Goal: Task Accomplishment & Management: Manage account settings

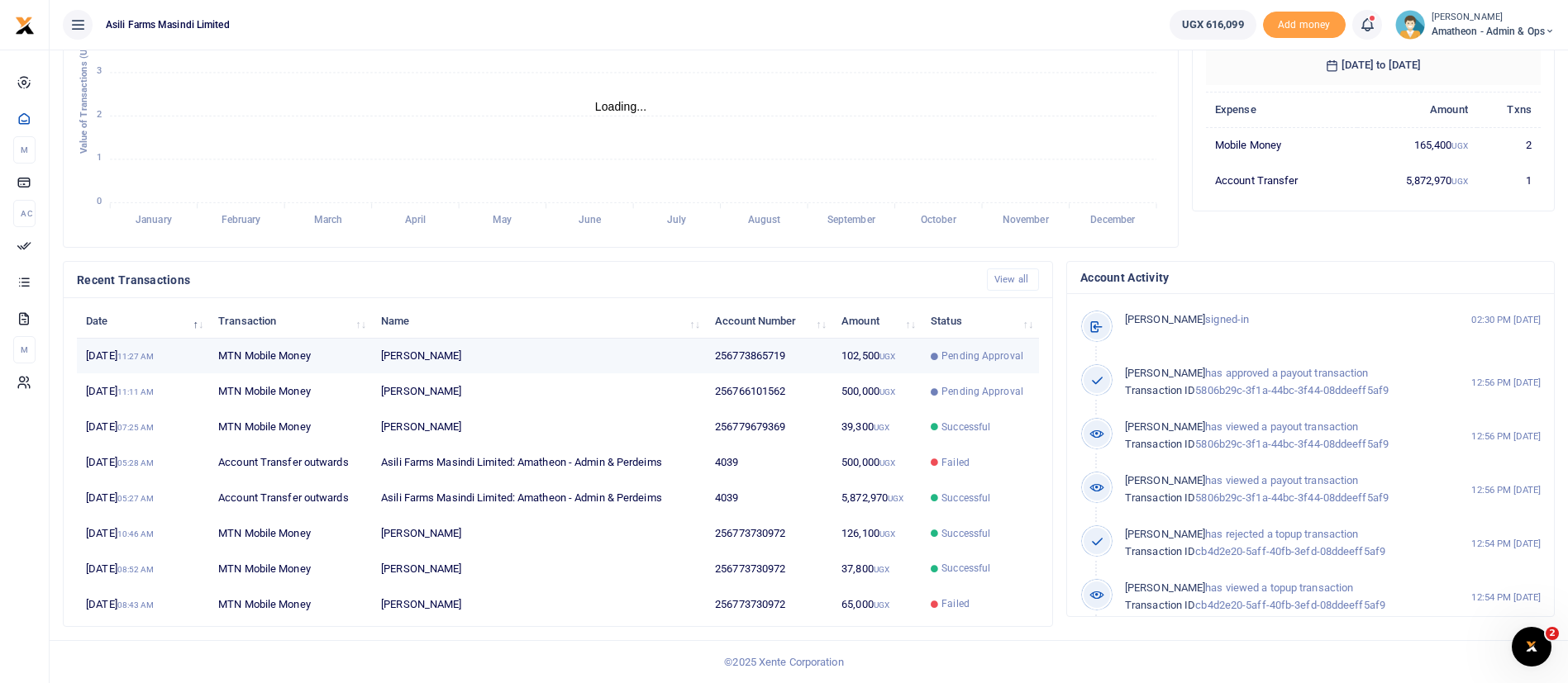
click at [756, 361] on td "256773865719" at bounding box center [769, 356] width 126 height 35
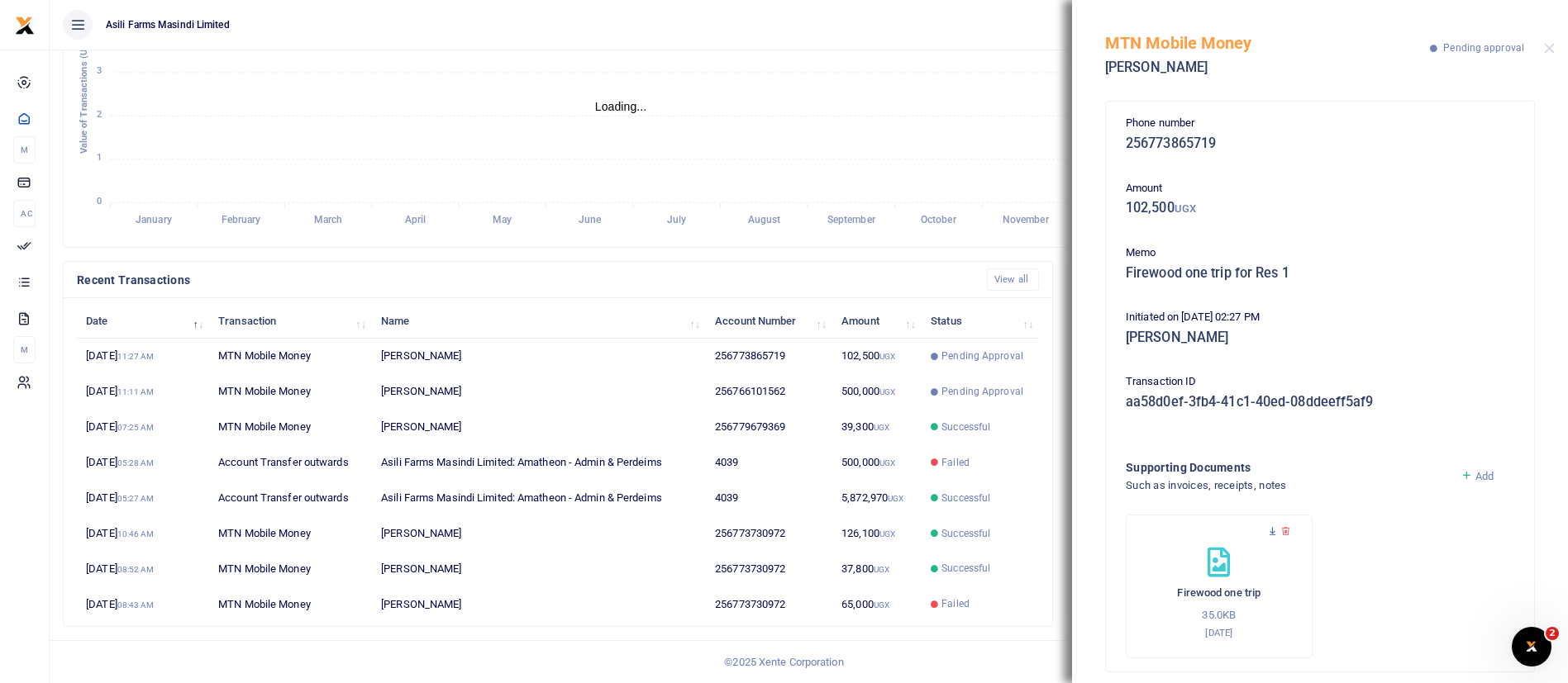
click at [1273, 529] on icon at bounding box center [1272, 531] width 11 height 11
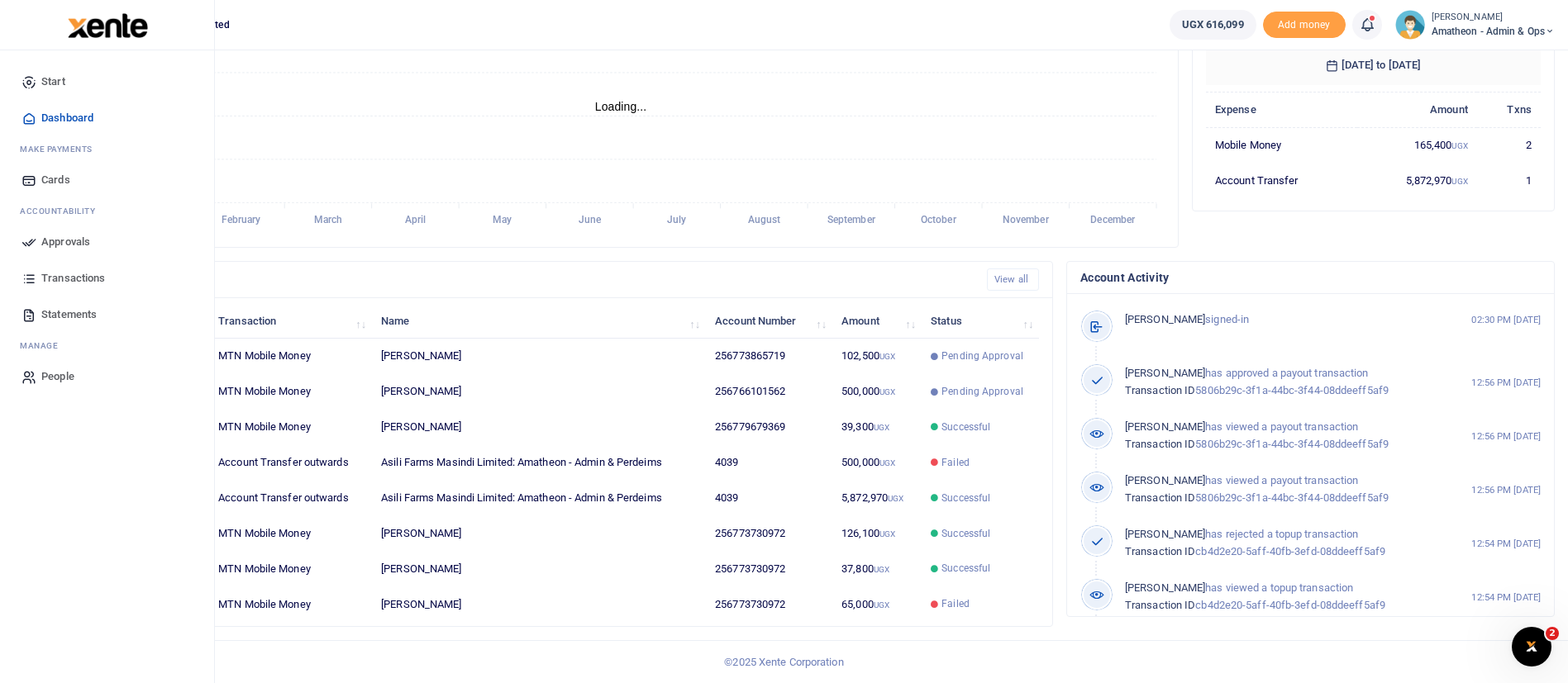
click at [56, 244] on span "Approvals" at bounding box center [65, 241] width 49 height 16
click at [52, 239] on span "Approvals" at bounding box center [65, 241] width 49 height 16
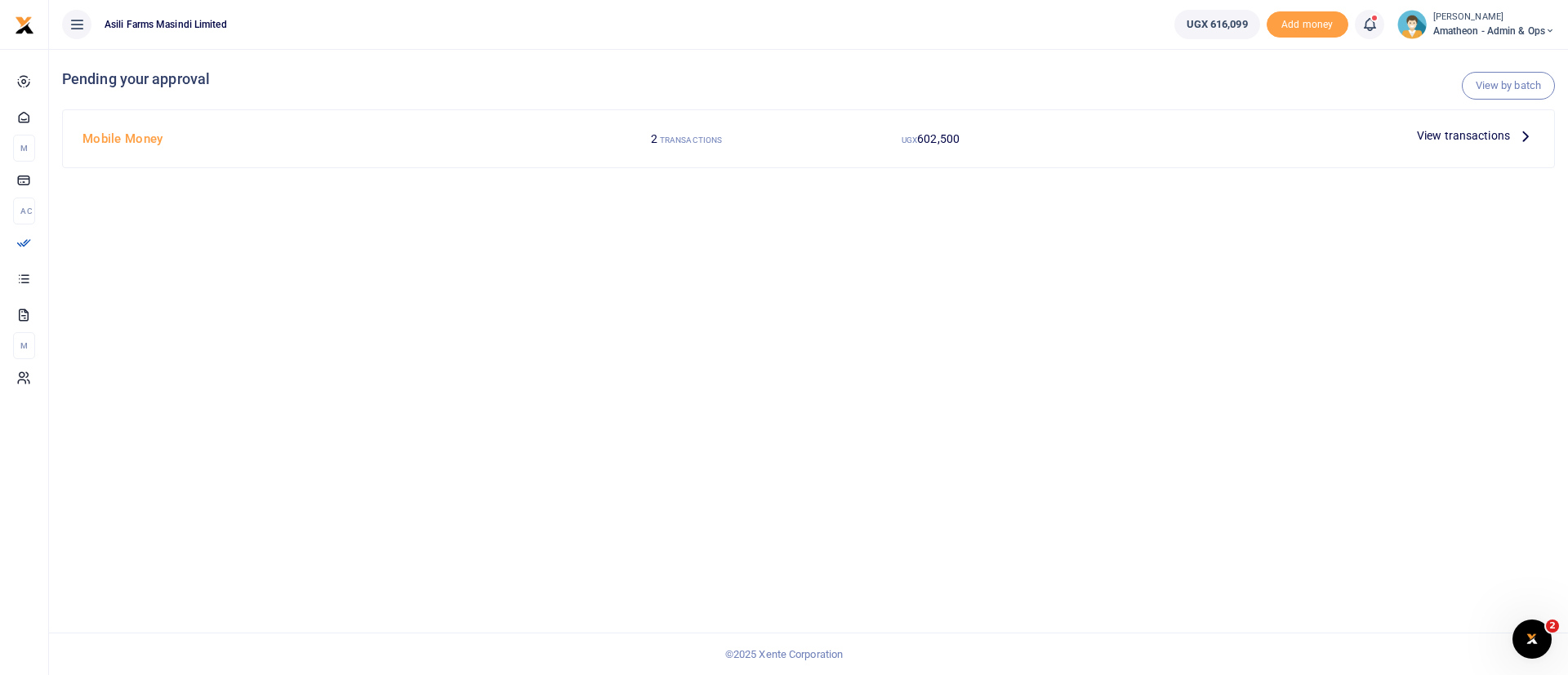
click at [1464, 129] on span "View transactions" at bounding box center [1463, 135] width 93 height 18
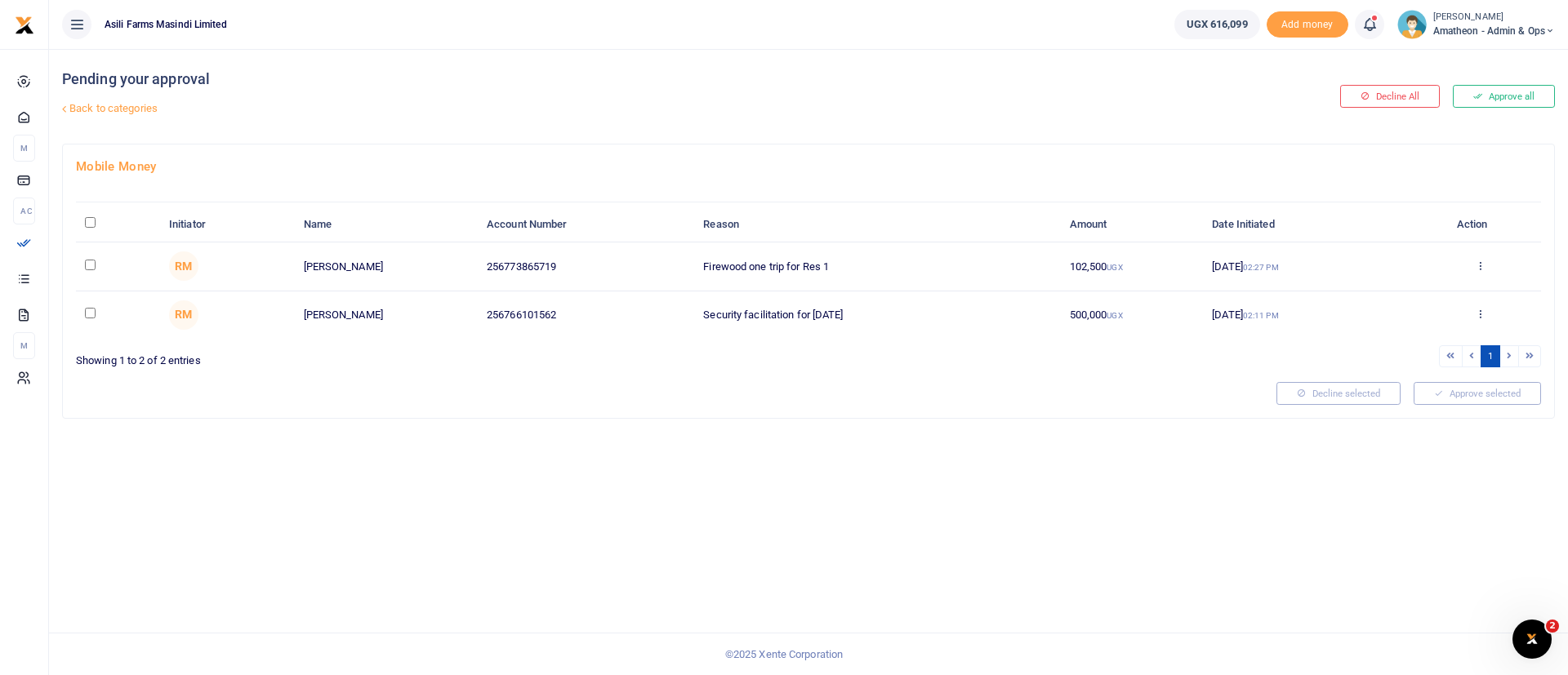
click at [88, 221] on input "\a \a : activate to sort column descending" at bounding box center [90, 222] width 10 height 10
checkbox input "true"
click at [1490, 396] on button "Approve selected (2)" at bounding box center [1472, 393] width 139 height 23
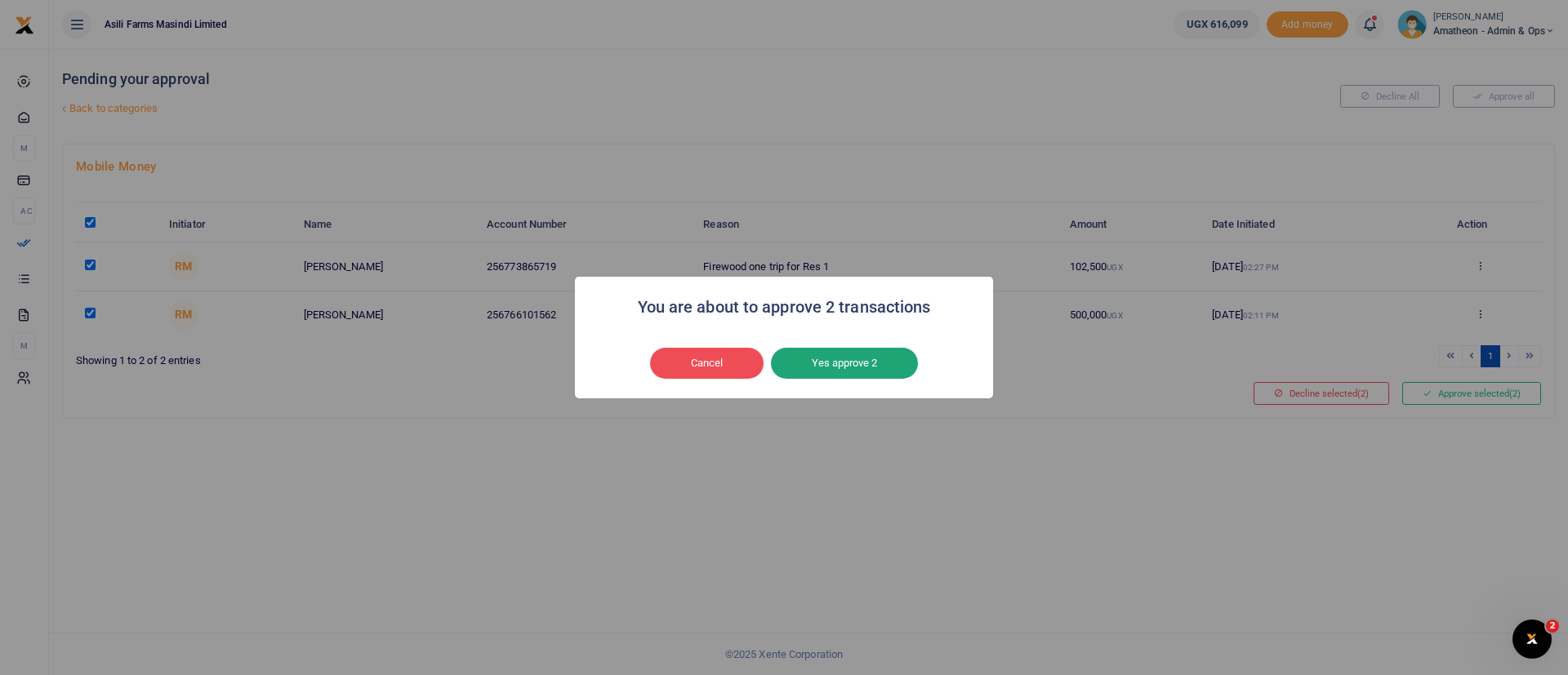
click at [894, 361] on button "Yes approve 2" at bounding box center [844, 363] width 147 height 31
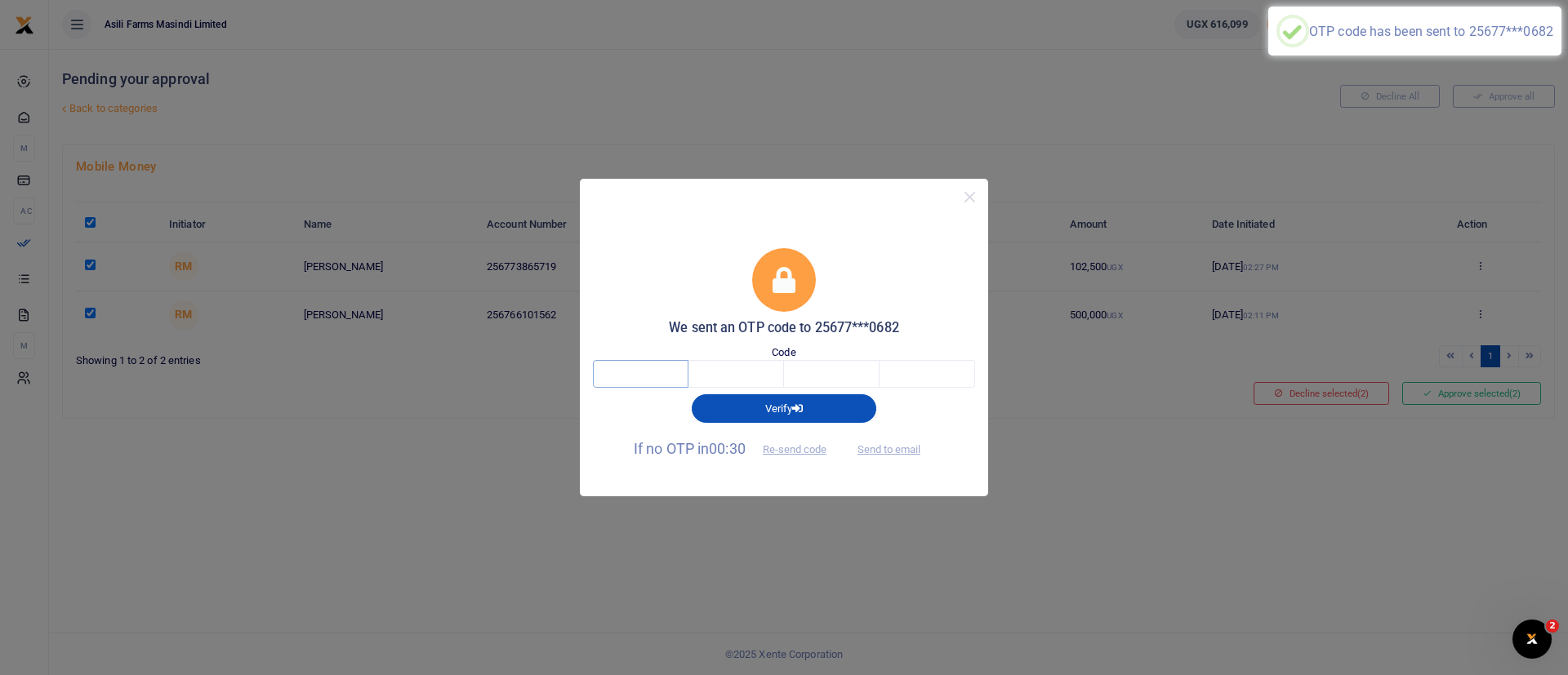
click at [642, 365] on input "text" at bounding box center [640, 373] width 96 height 27
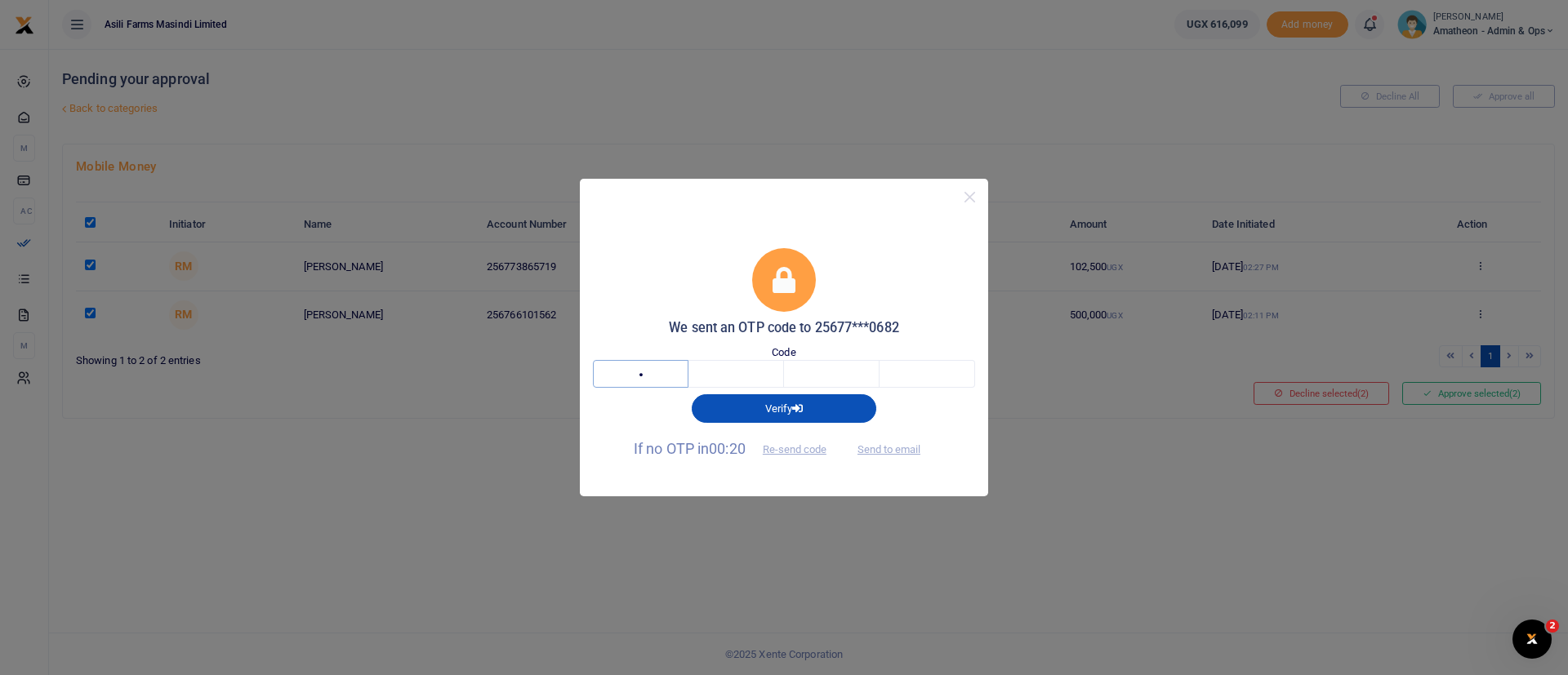
type input "8"
type input "2"
type input "7"
type input "0"
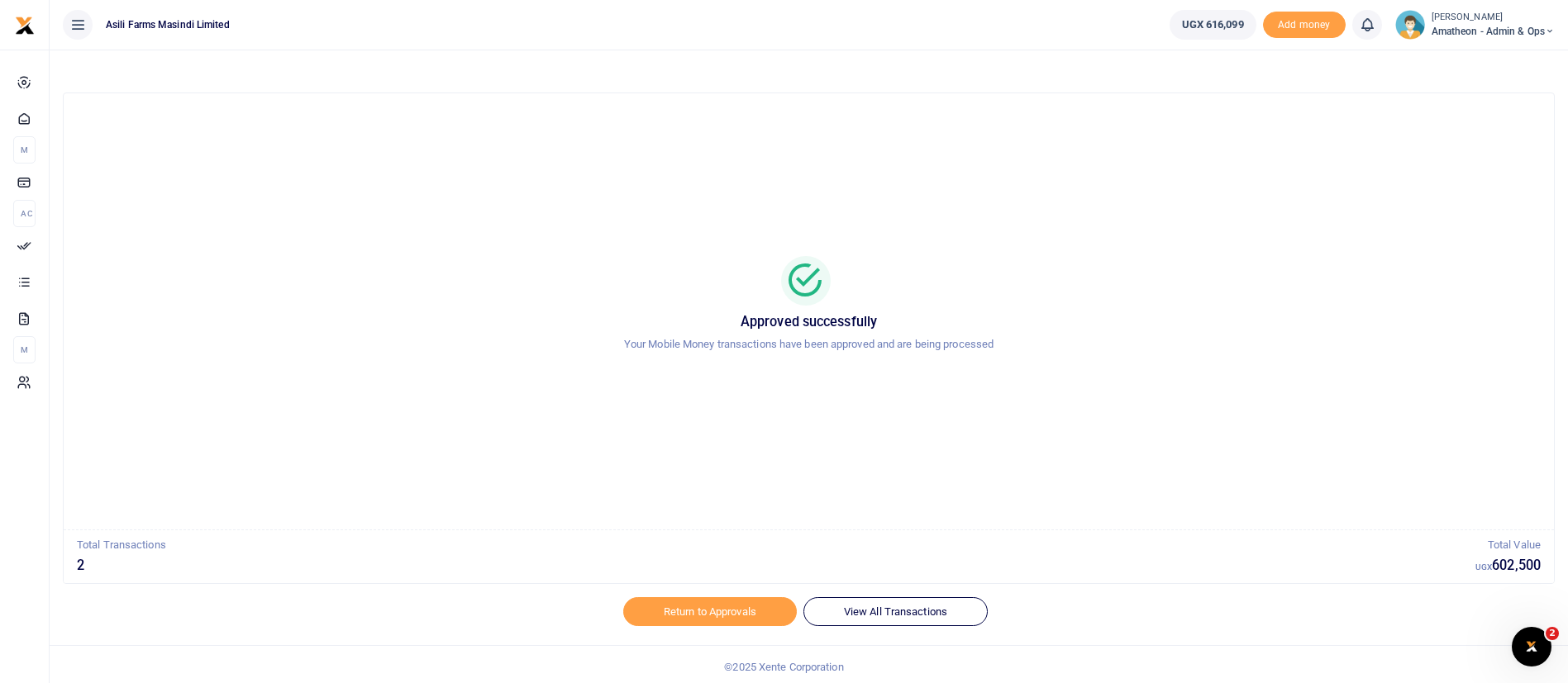
click at [1435, 25] on span "Amatheon - Admin & Ops" at bounding box center [1492, 32] width 123 height 15
click at [1486, 63] on link "Switch accounts" at bounding box center [1491, 60] width 130 height 23
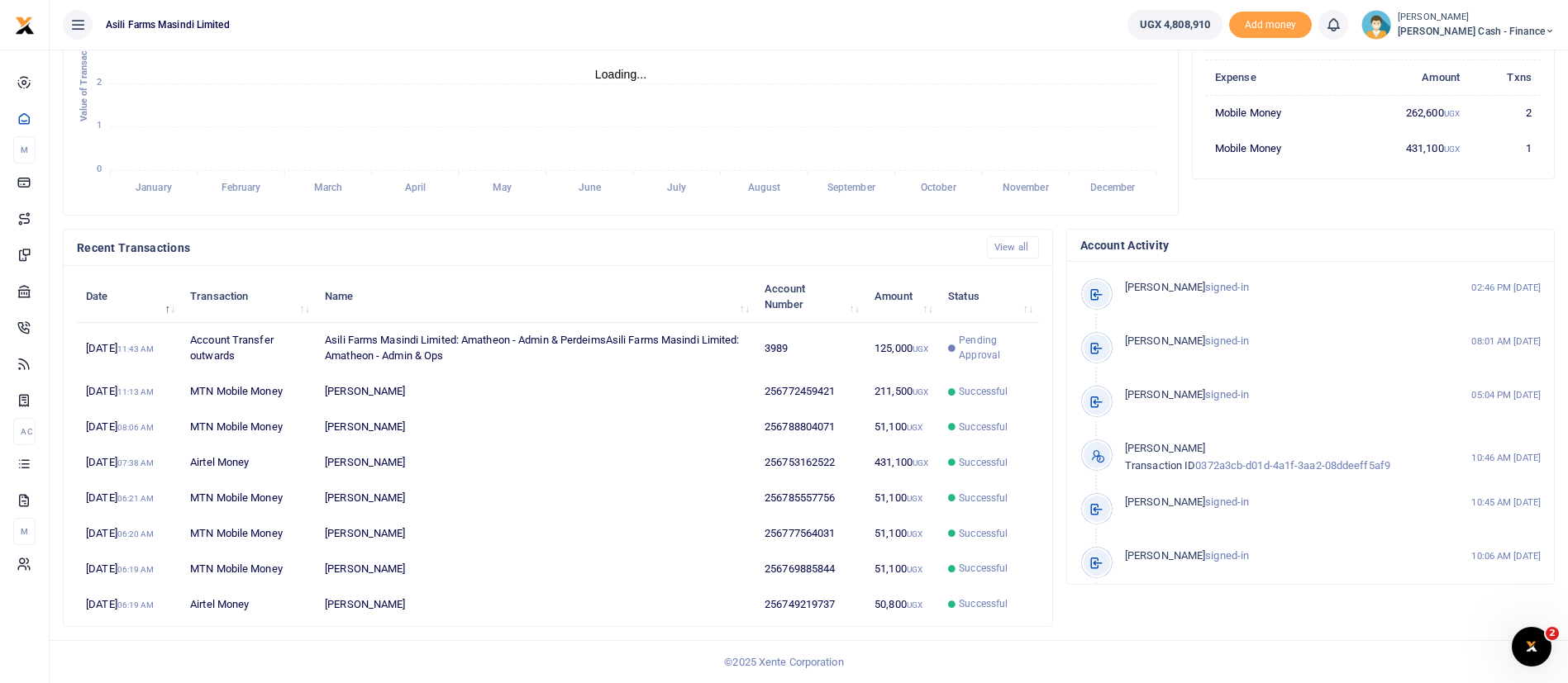
scroll to position [20, 20]
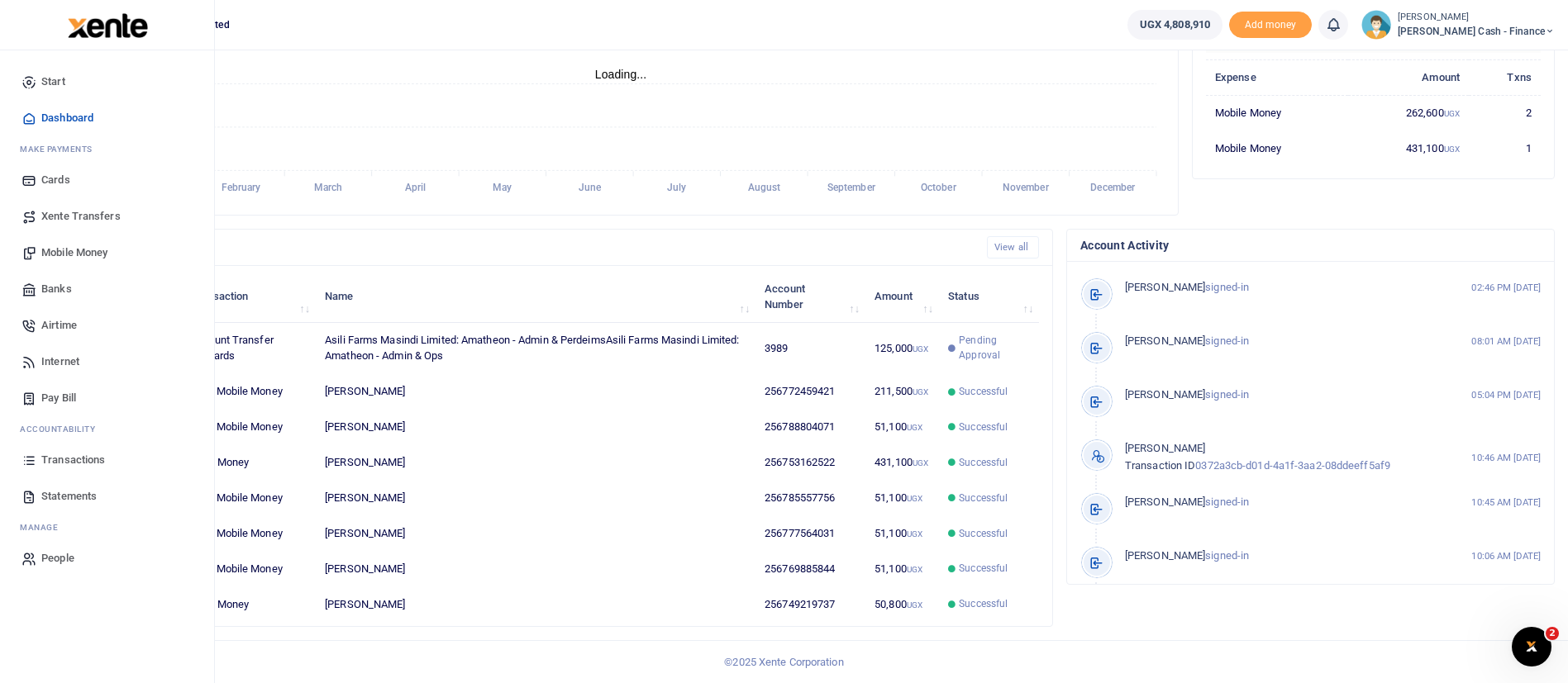
click at [107, 252] on span "Mobile Money" at bounding box center [74, 253] width 66 height 16
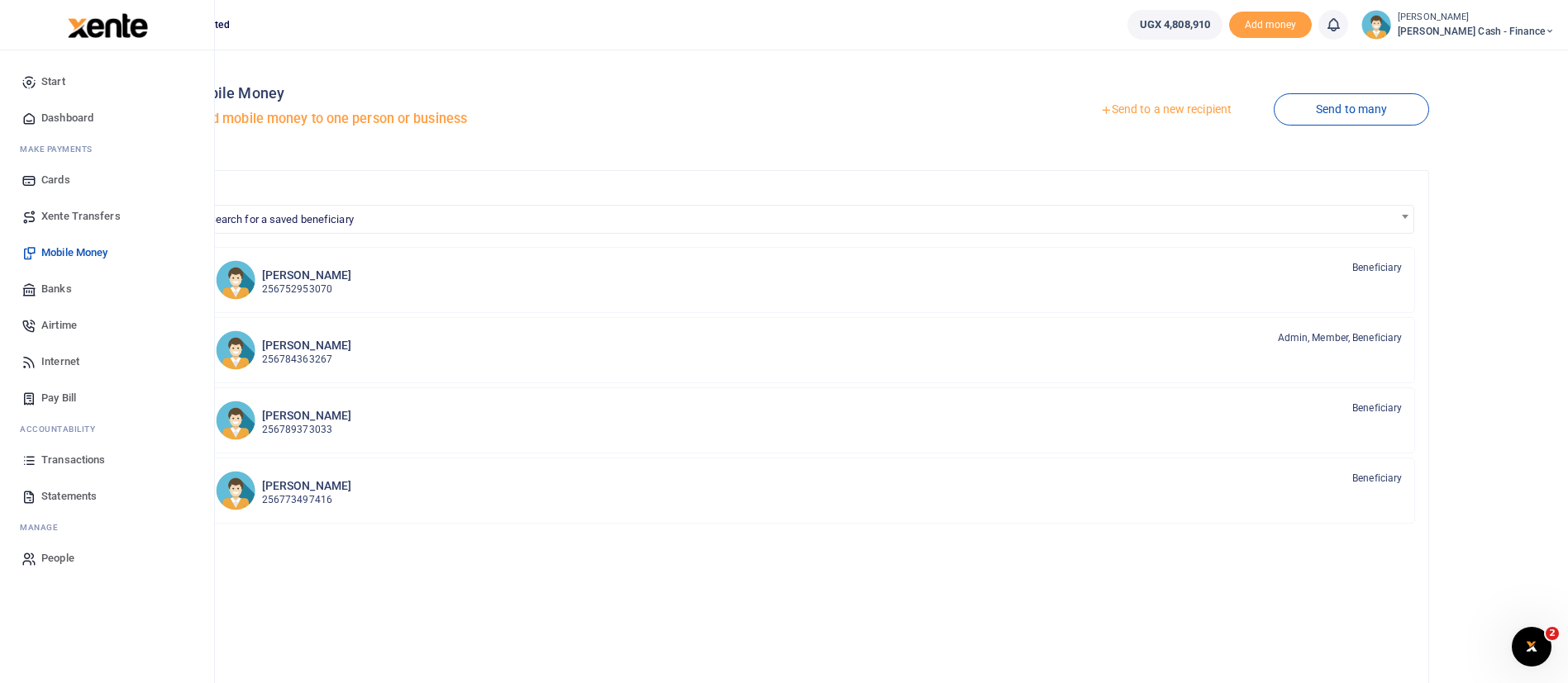
click at [80, 452] on span "Transactions" at bounding box center [73, 459] width 63 height 16
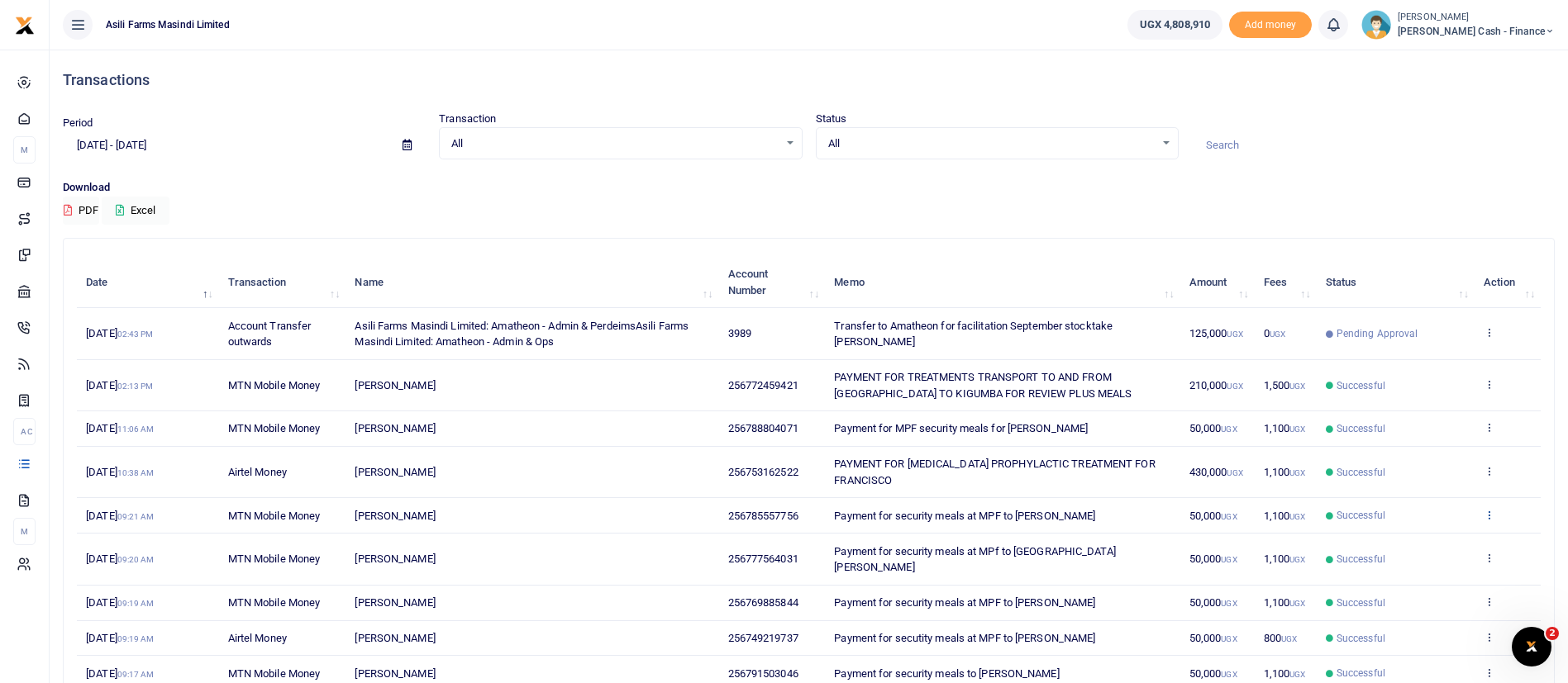
click at [1493, 514] on icon at bounding box center [1489, 515] width 11 height 11
click at [1448, 541] on link "View details" at bounding box center [1428, 542] width 130 height 23
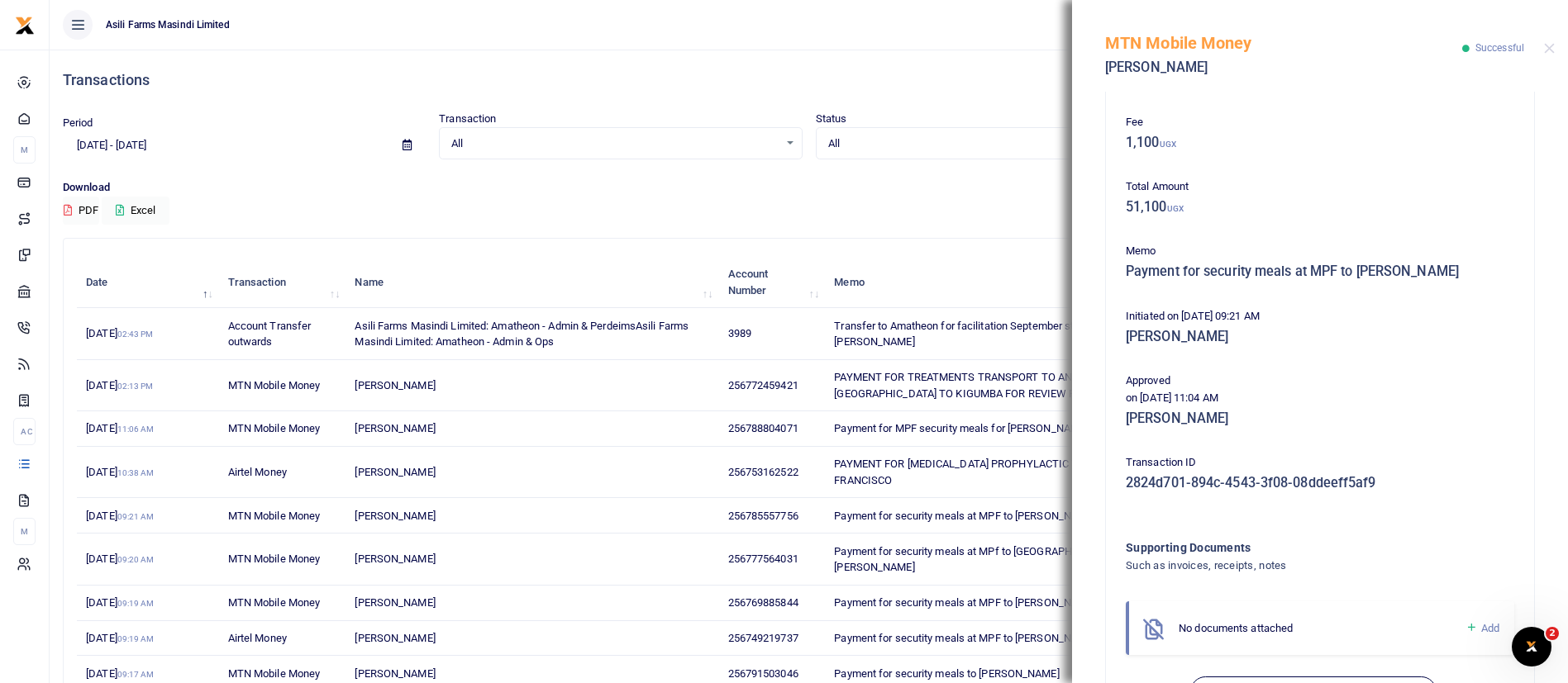
scroll to position [195, 0]
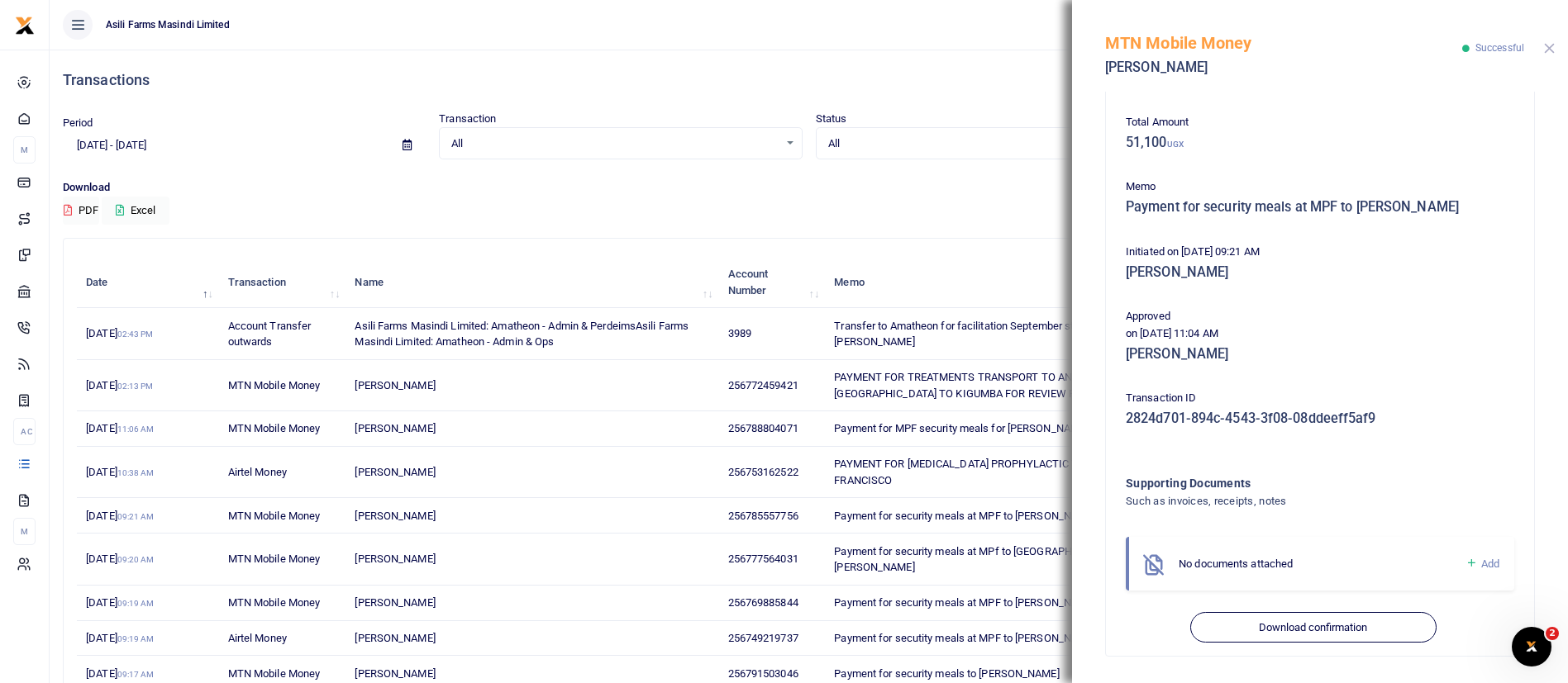
click at [1548, 47] on button "Close" at bounding box center [1549, 48] width 11 height 11
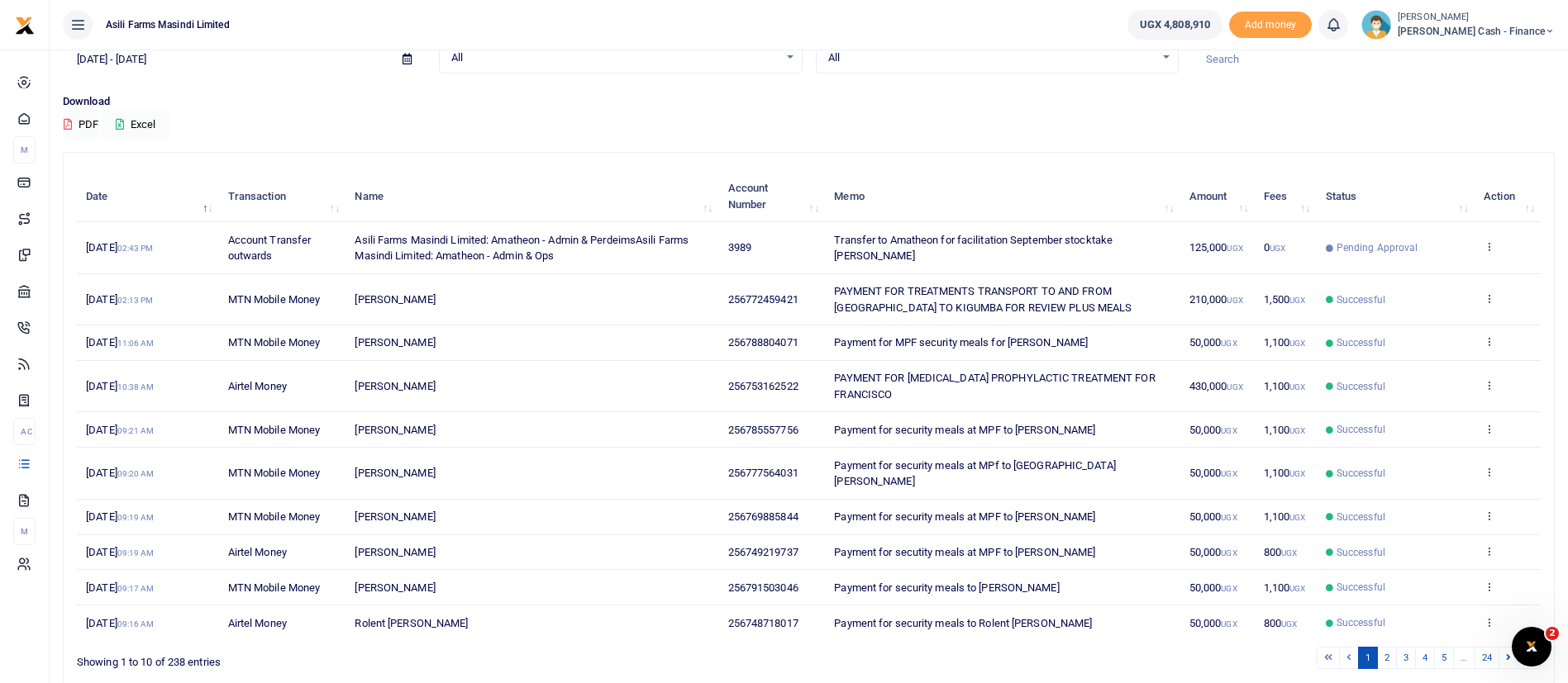
scroll to position [142, 0]
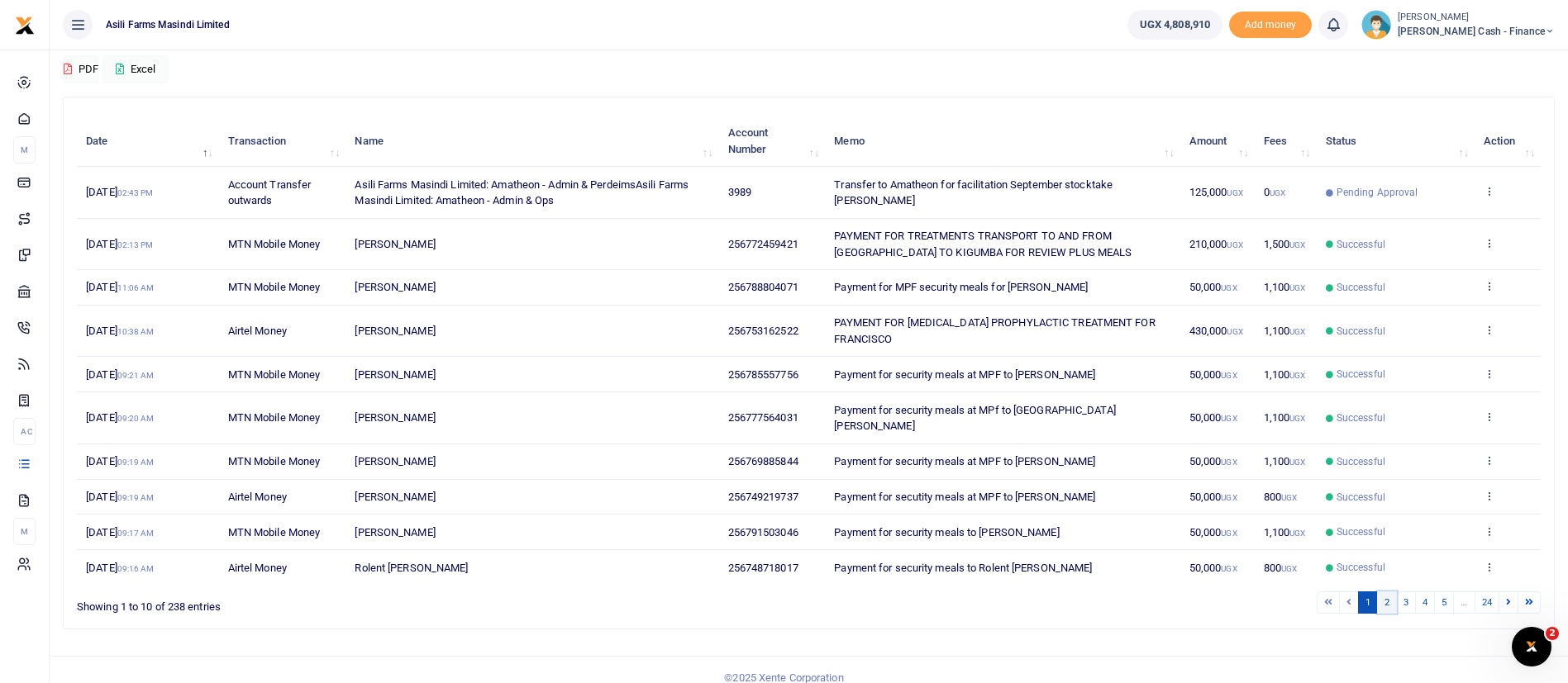
click at [1380, 591] on link "2" at bounding box center [1386, 602] width 20 height 22
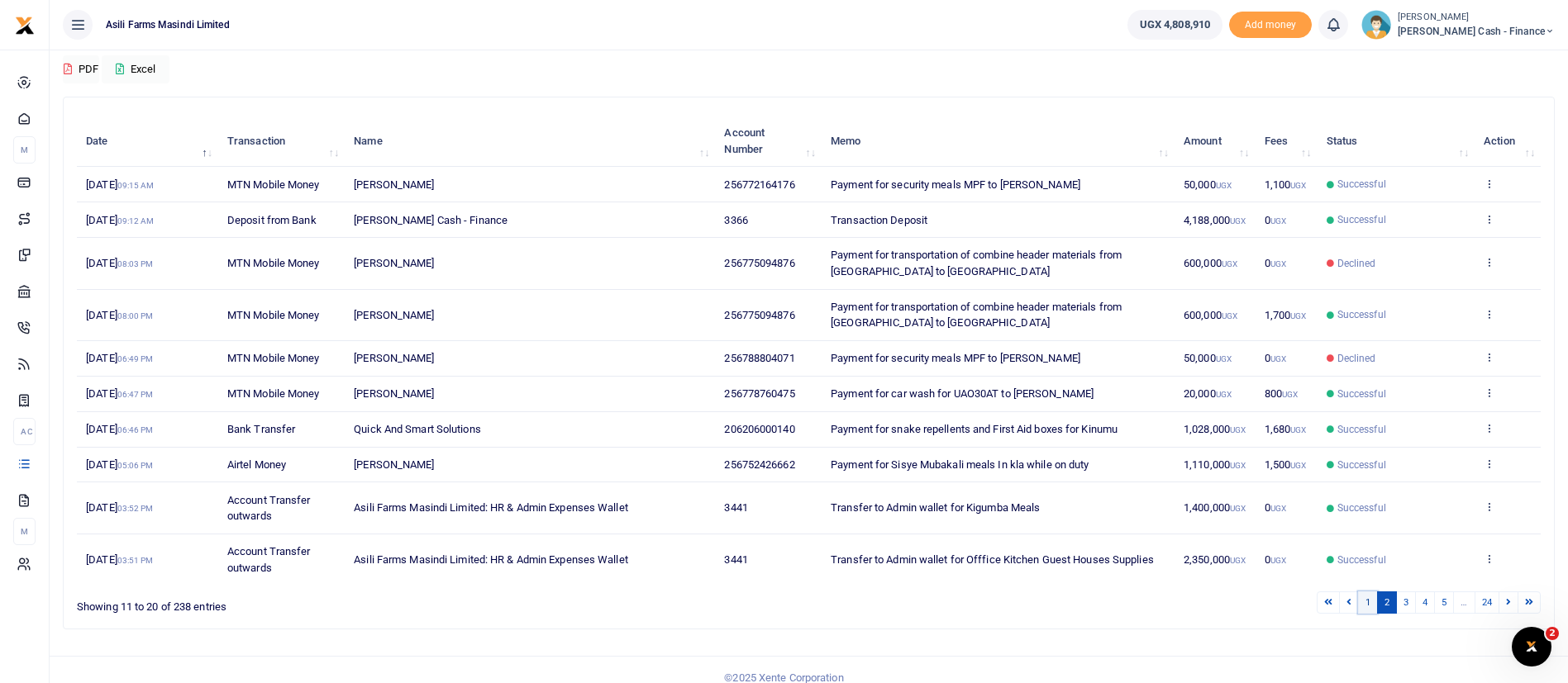
click at [1371, 607] on link "1" at bounding box center [1368, 602] width 20 height 22
